Goal: Obtain resource: Obtain resource

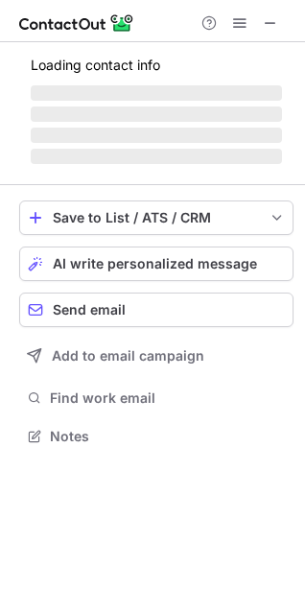
scroll to position [417, 305]
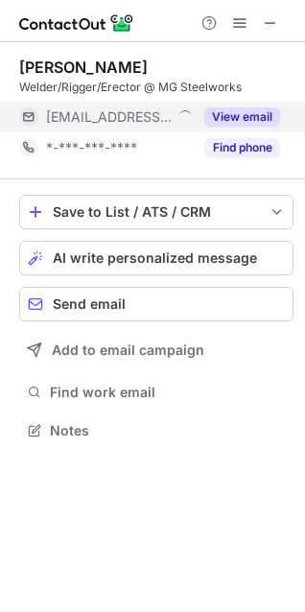
click at [268, 119] on button "View email" at bounding box center [242, 116] width 76 height 19
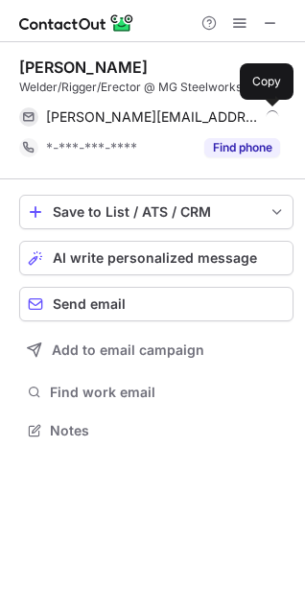
click at [268, 119] on span at bounding box center [270, 116] width 15 height 15
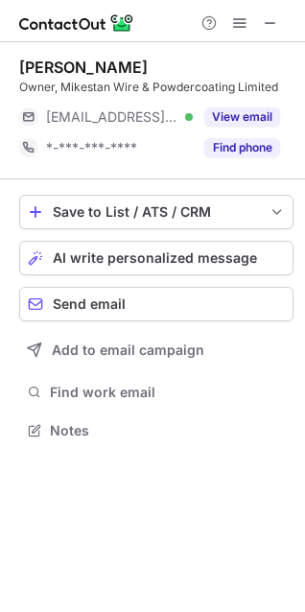
scroll to position [417, 305]
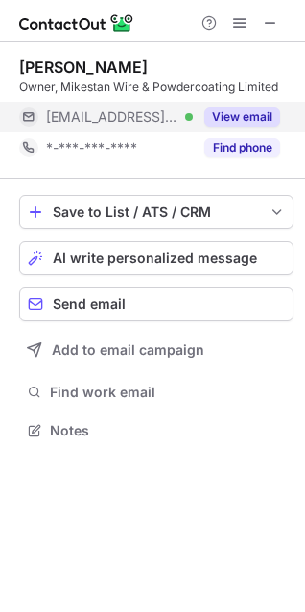
click at [254, 118] on button "View email" at bounding box center [242, 116] width 76 height 19
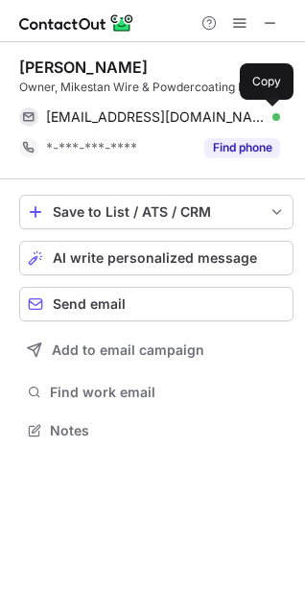
click at [269, 118] on span at bounding box center [270, 116] width 15 height 15
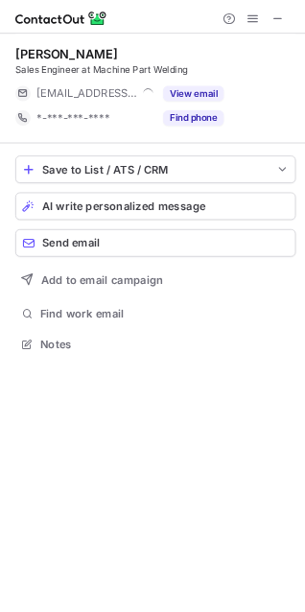
scroll to position [417, 305]
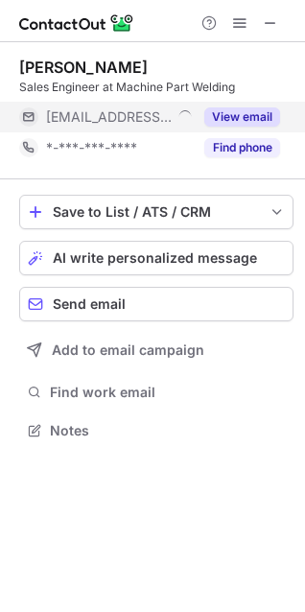
click at [269, 115] on button "View email" at bounding box center [242, 116] width 76 height 19
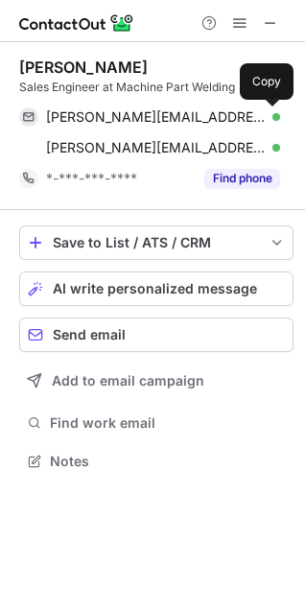
click at [269, 114] on span at bounding box center [270, 116] width 15 height 15
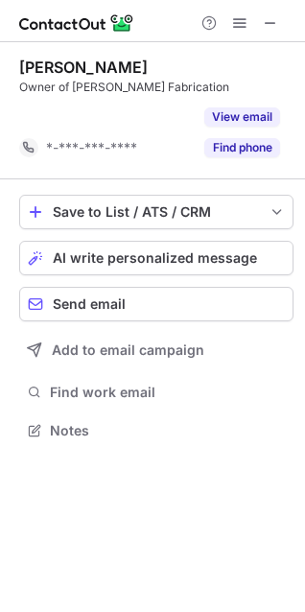
scroll to position [386, 305]
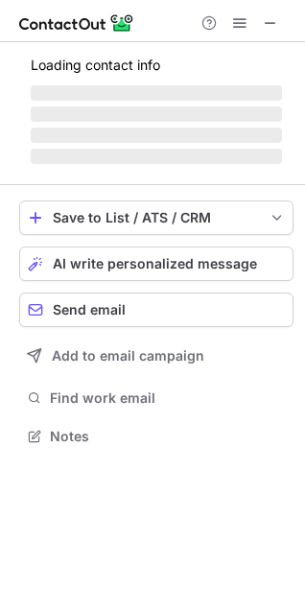
scroll to position [434, 305]
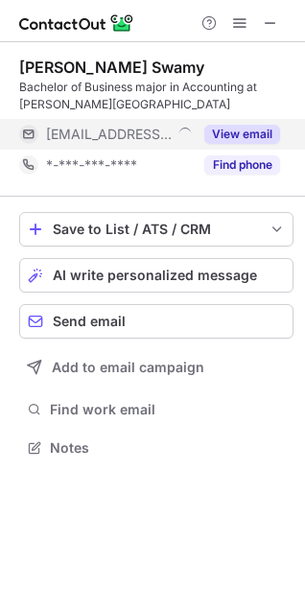
click at [250, 127] on button "View email" at bounding box center [242, 134] width 76 height 19
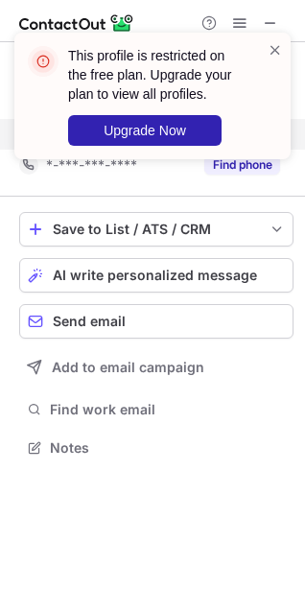
click at [265, 129] on div "This profile is restricted on the free plan. Upgrade your plan to view all prof…" at bounding box center [145, 95] width 246 height 111
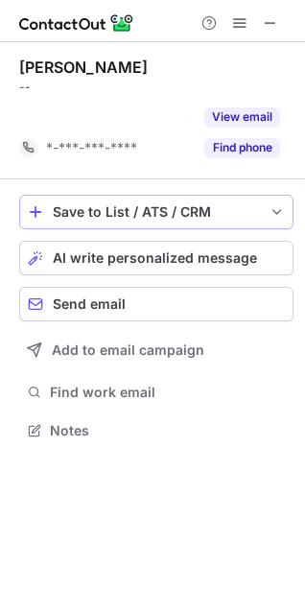
scroll to position [386, 305]
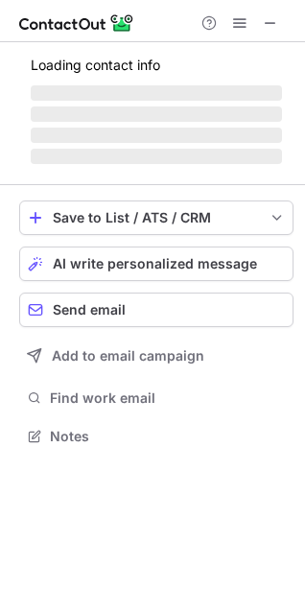
scroll to position [423, 305]
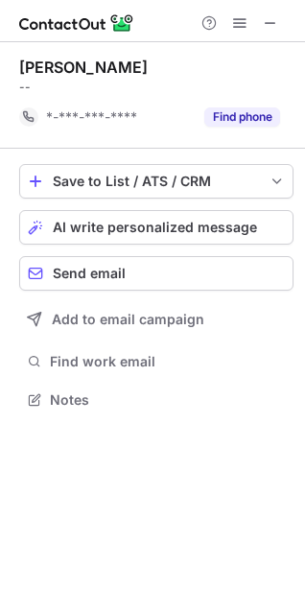
scroll to position [386, 305]
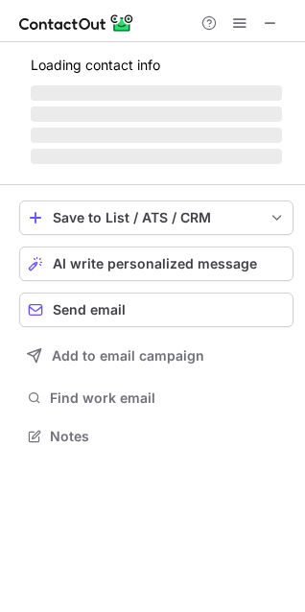
scroll to position [417, 305]
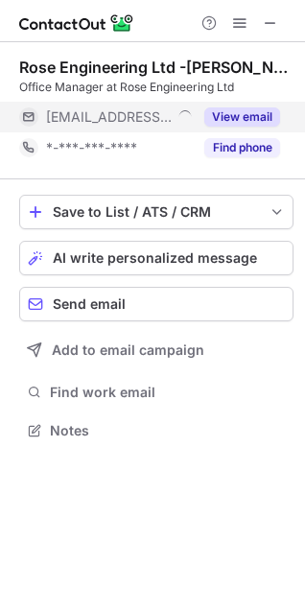
click at [227, 117] on button "View email" at bounding box center [242, 116] width 76 height 19
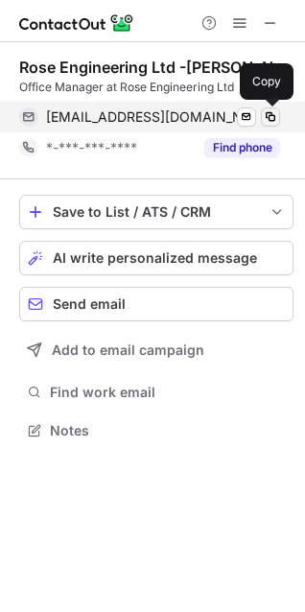
click at [265, 117] on span at bounding box center [270, 116] width 15 height 15
